Goal: Find specific page/section: Find specific page/section

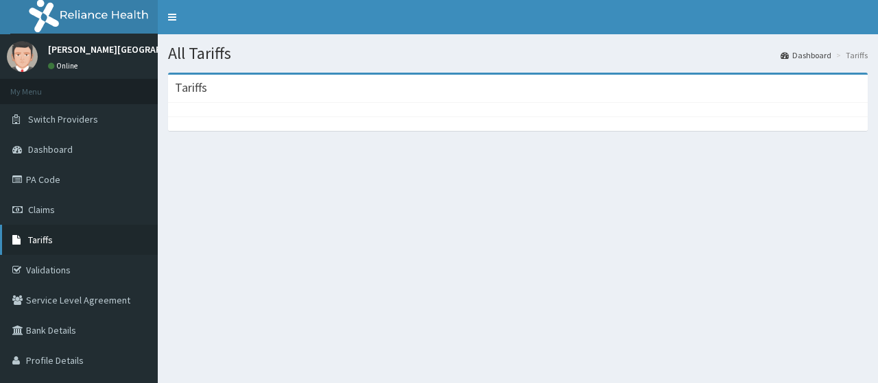
click at [52, 241] on span "Tariffs" at bounding box center [40, 240] width 25 height 12
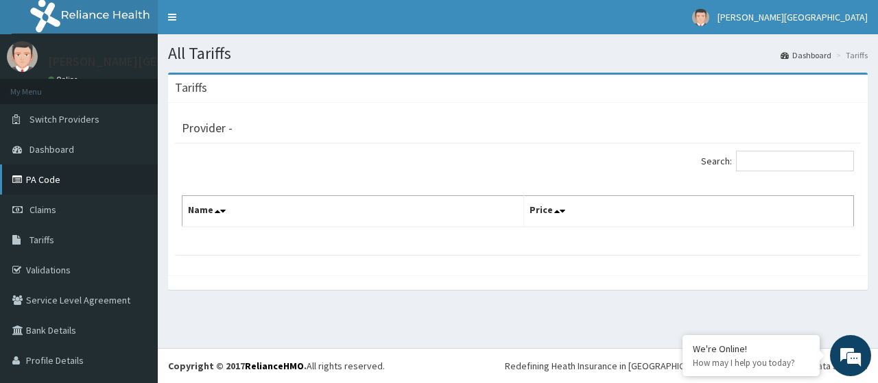
click at [51, 178] on link "PA Code" at bounding box center [79, 180] width 158 height 30
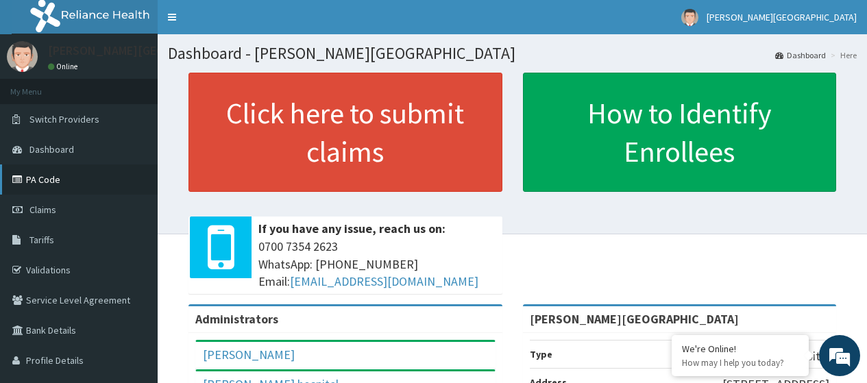
click at [48, 183] on link "PA Code" at bounding box center [79, 180] width 158 height 30
